Goal: Find specific page/section: Find specific page/section

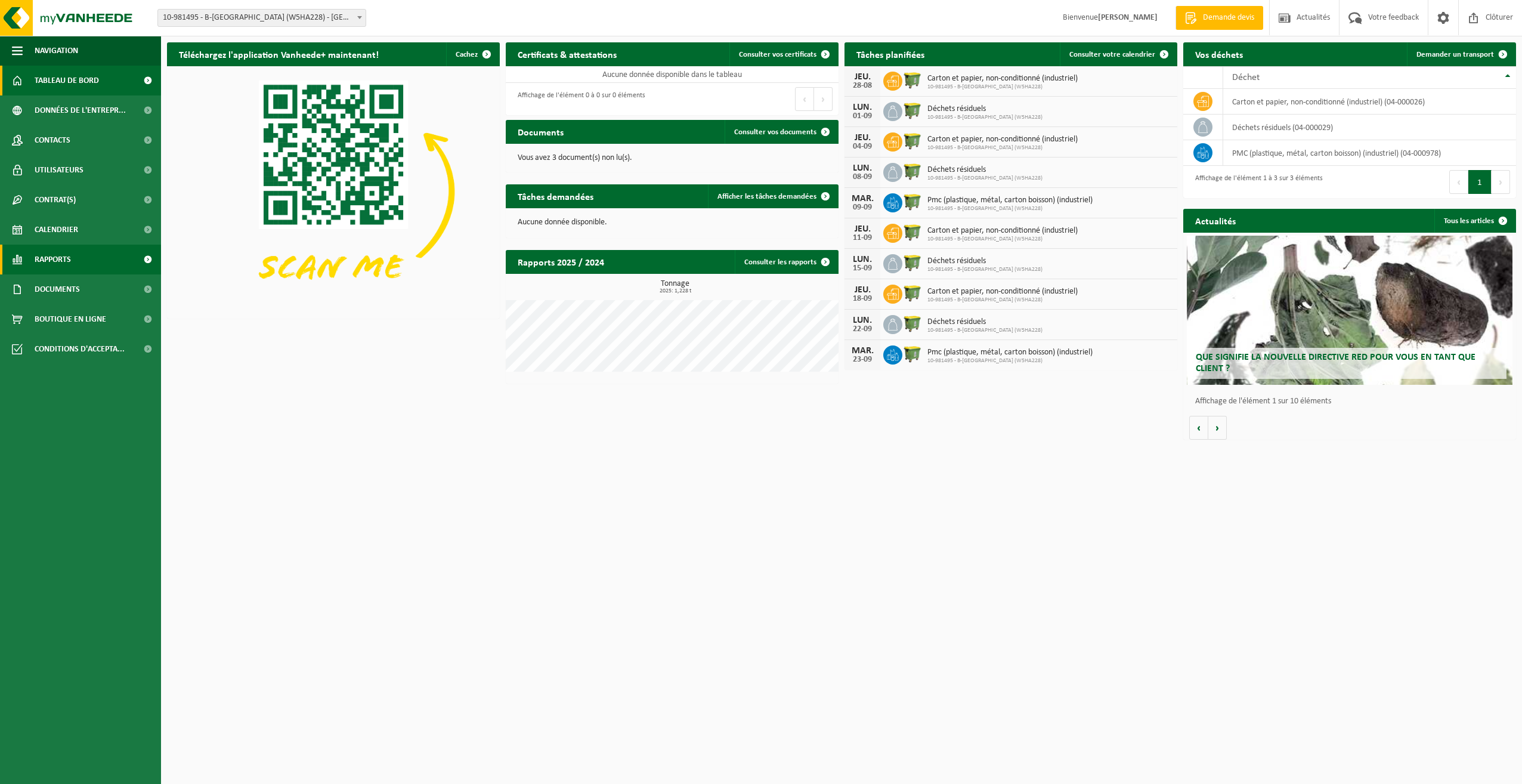
click at [69, 261] on span "Rapports" at bounding box center [53, 259] width 36 height 30
click at [99, 315] on span "Sous forme de liste" at bounding box center [70, 315] width 68 height 23
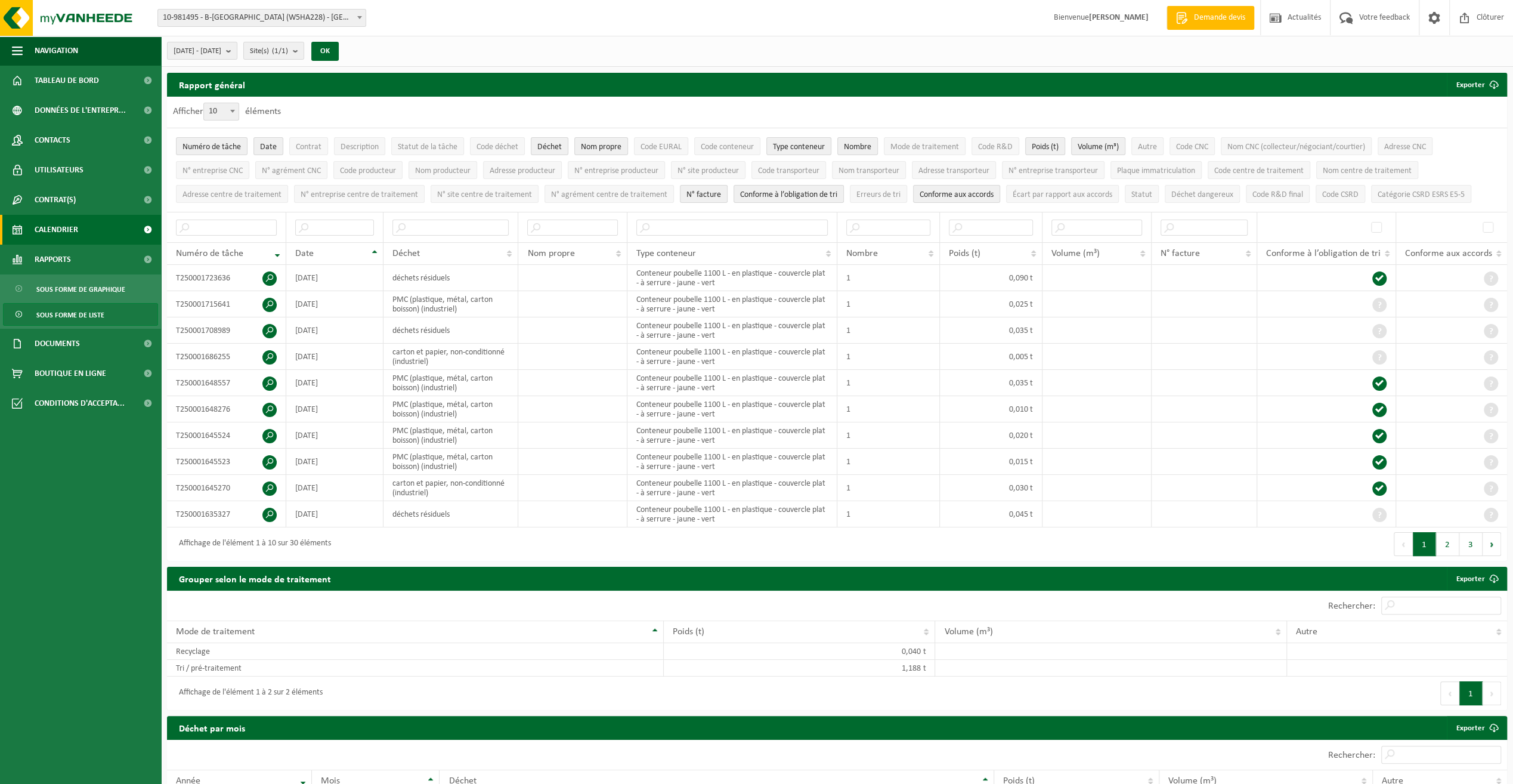
click at [65, 226] on span "Calendrier" at bounding box center [56, 229] width 44 height 30
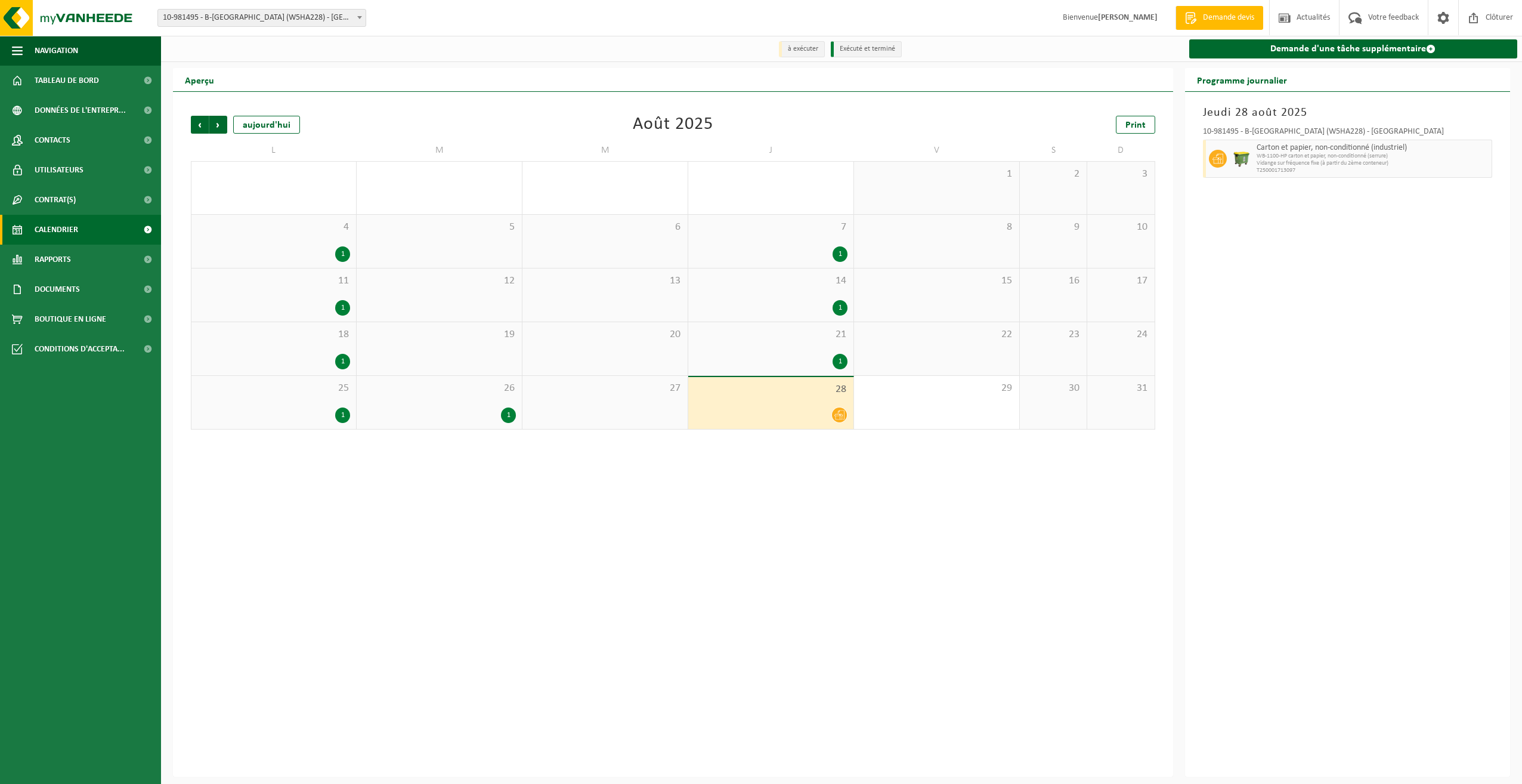
click at [146, 229] on span at bounding box center [148, 229] width 27 height 30
click at [126, 198] on link "Contrat(s)" at bounding box center [81, 199] width 161 height 30
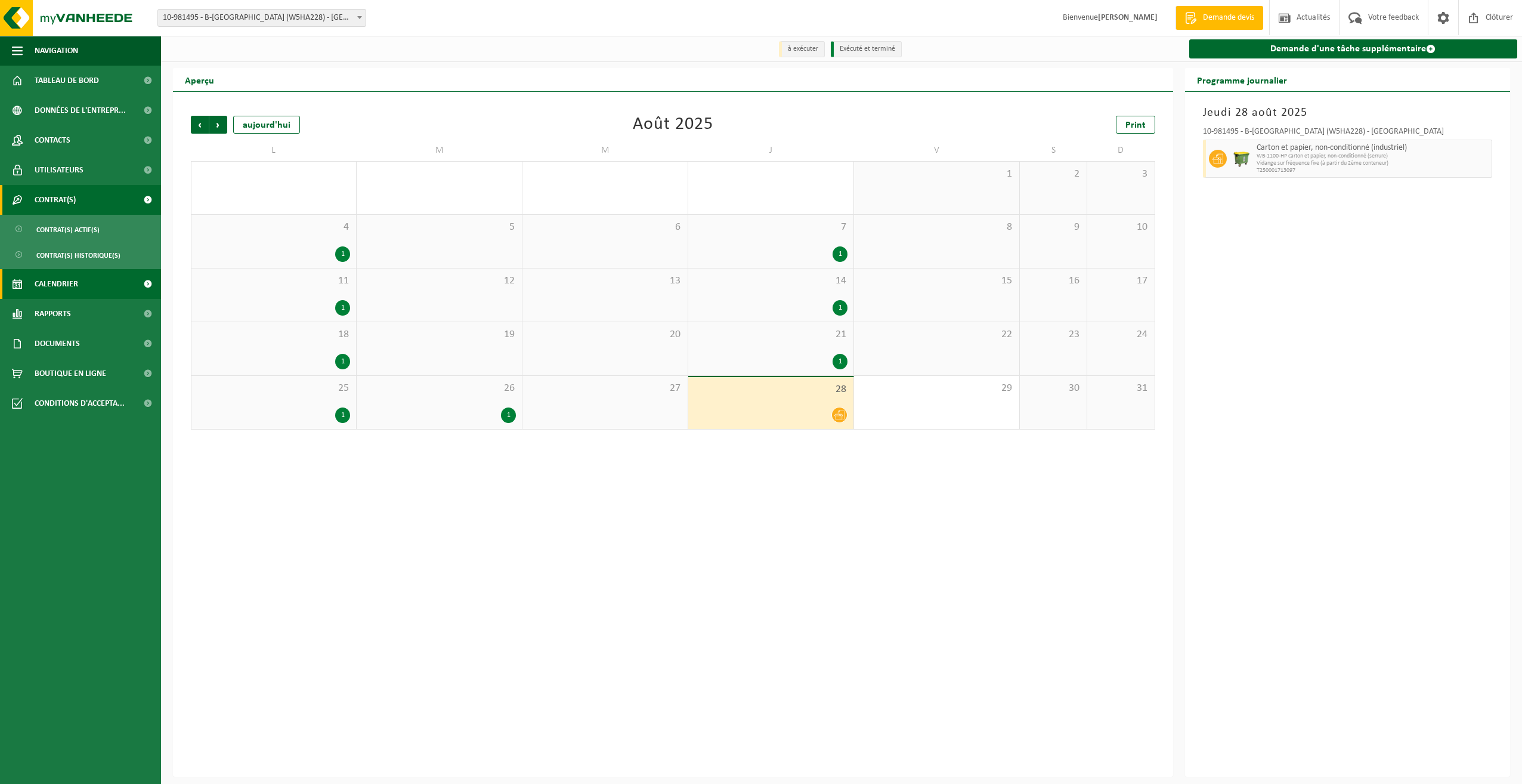
click at [138, 198] on span at bounding box center [148, 199] width 27 height 30
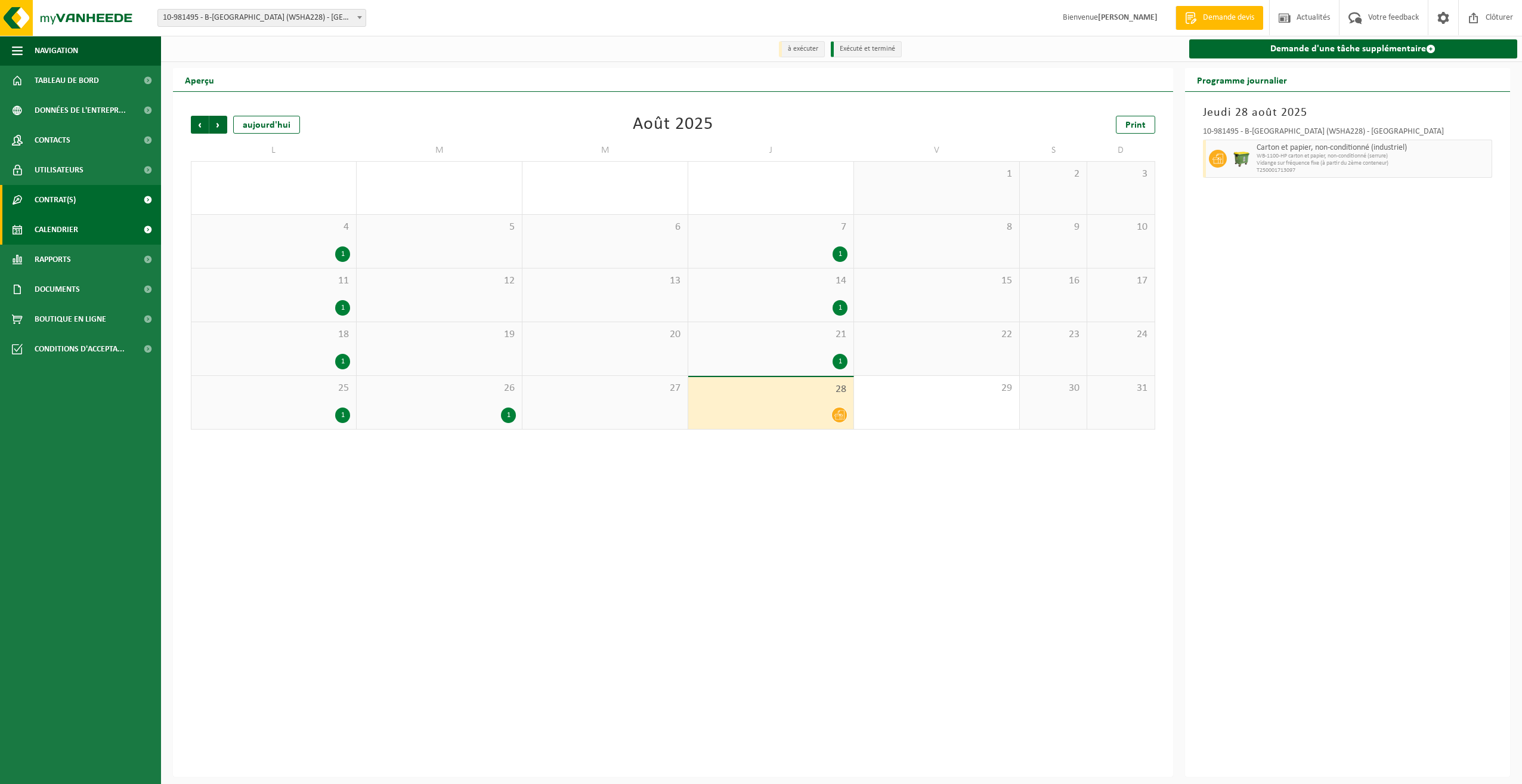
click at [143, 200] on span at bounding box center [148, 199] width 27 height 30
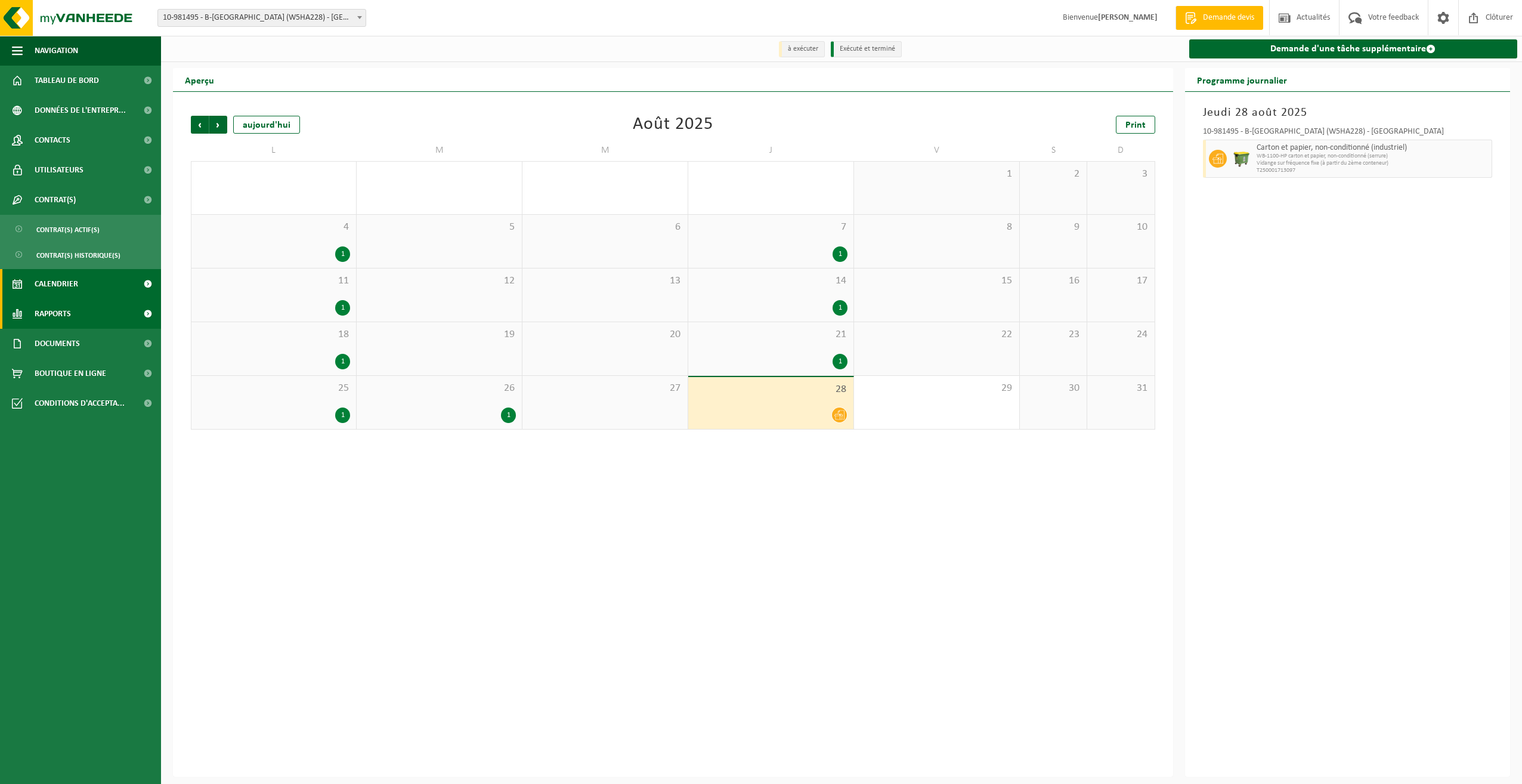
click at [128, 310] on link "Rapports" at bounding box center [81, 314] width 161 height 30
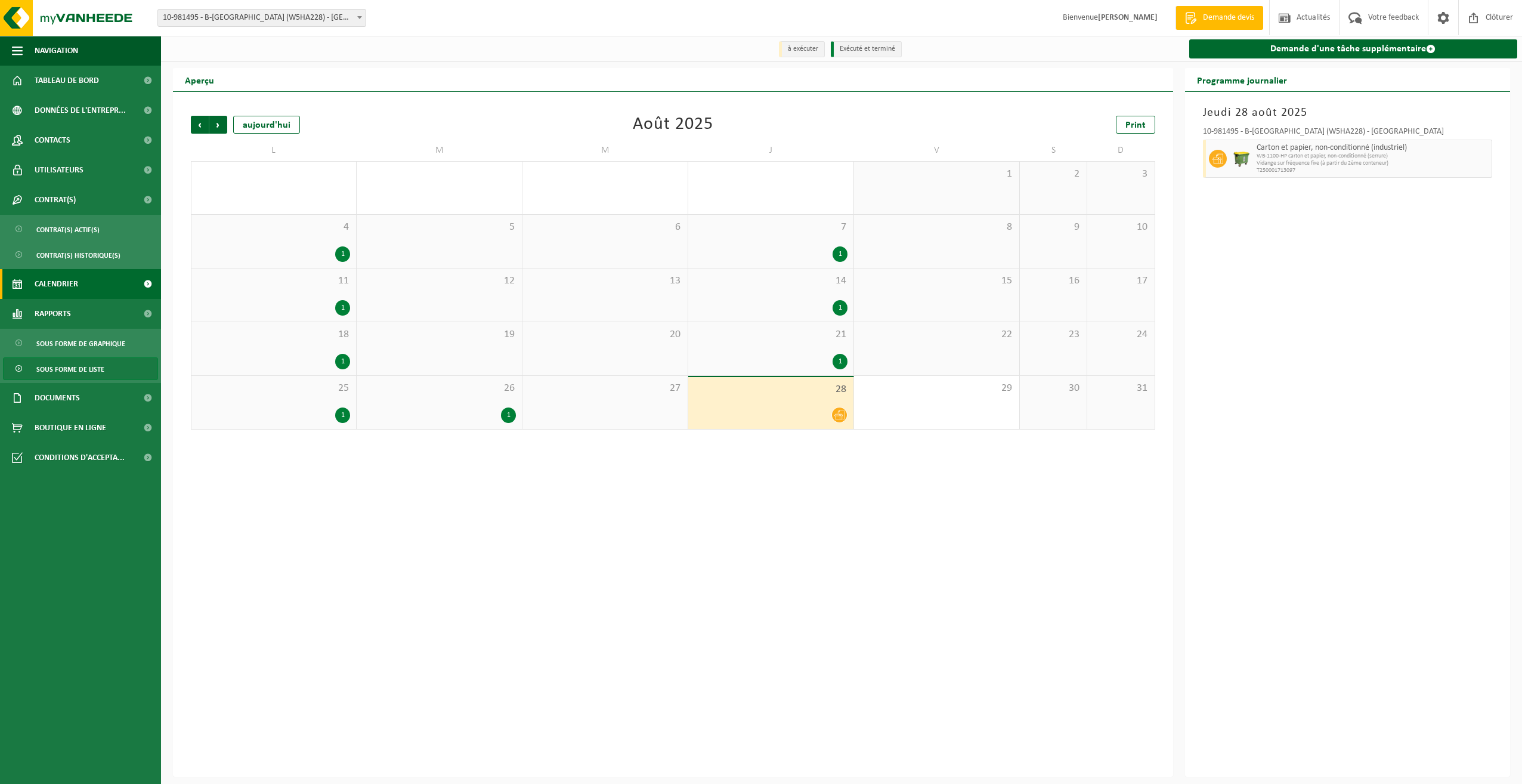
click at [128, 365] on link "Sous forme de liste" at bounding box center [80, 368] width 155 height 23
